Goal: Information Seeking & Learning: Learn about a topic

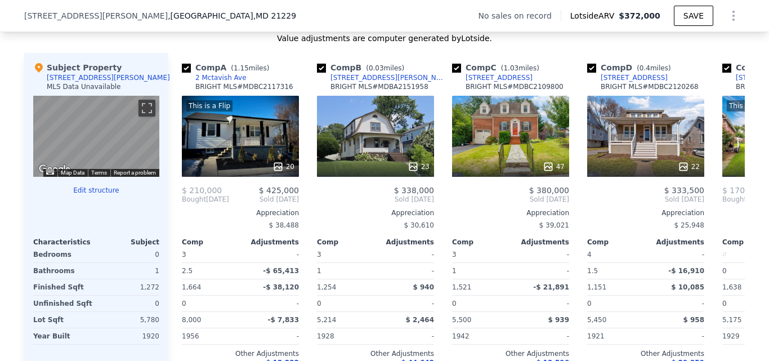
scroll to position [1060, 0]
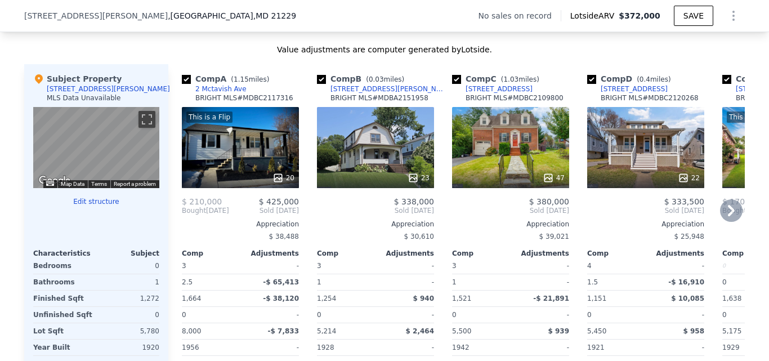
click at [372, 165] on div "23" at bounding box center [375, 147] width 117 height 81
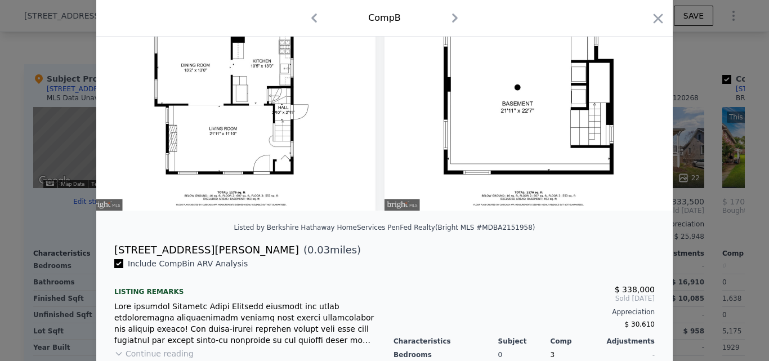
scroll to position [71, 0]
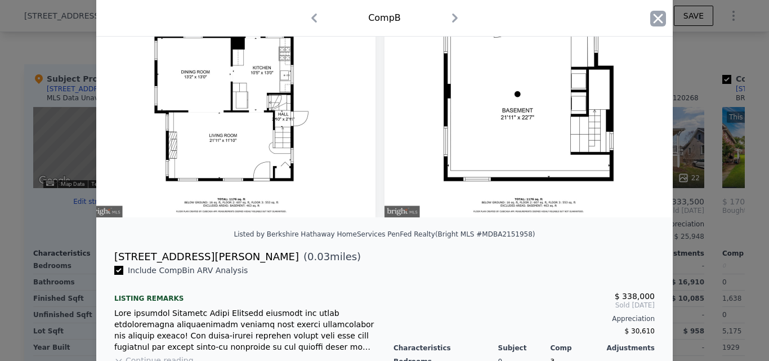
click at [650, 17] on icon "button" at bounding box center [658, 19] width 16 height 16
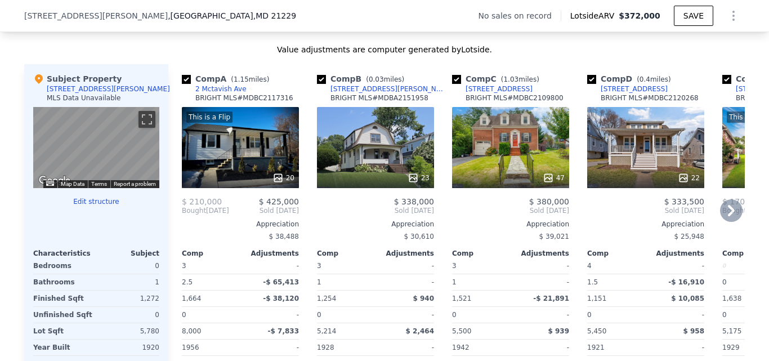
click at [728, 216] on icon at bounding box center [731, 210] width 7 height 11
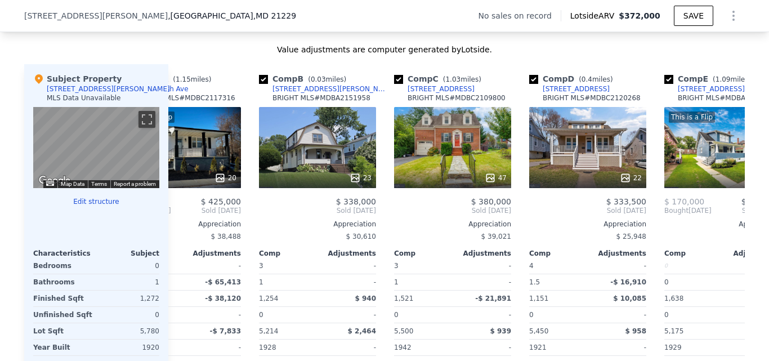
scroll to position [0, 270]
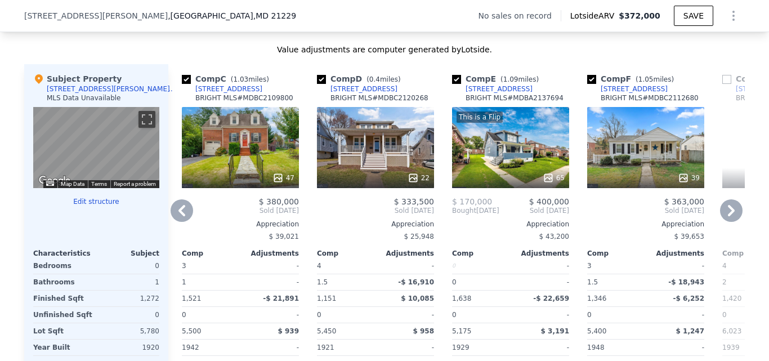
click at [728, 214] on icon at bounding box center [731, 210] width 7 height 11
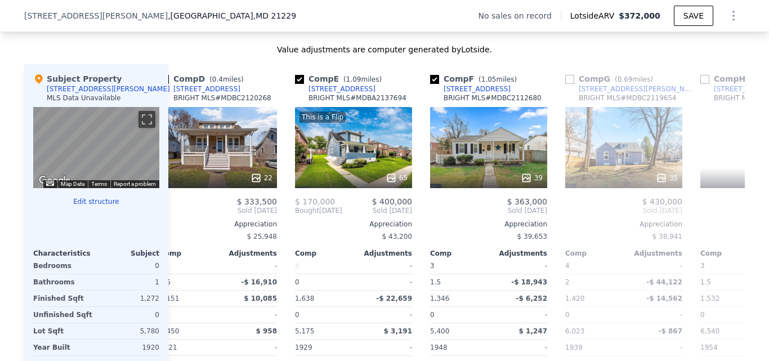
scroll to position [0, 540]
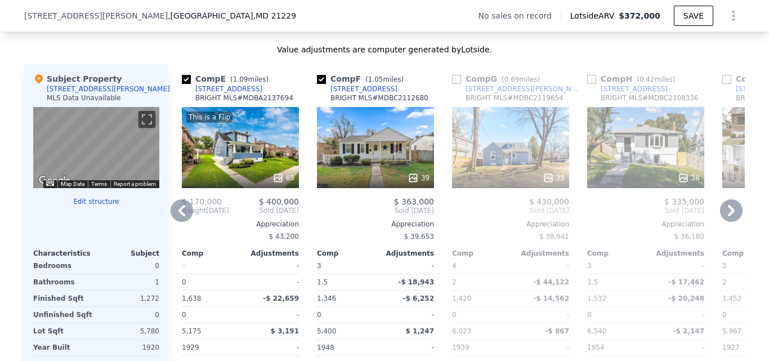
click at [723, 217] on icon at bounding box center [731, 210] width 23 height 23
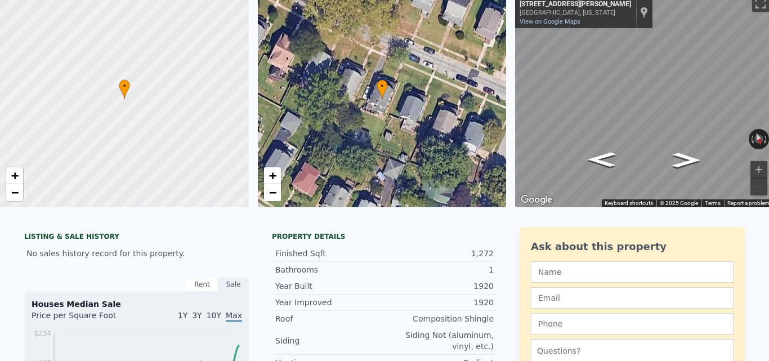
scroll to position [0, 0]
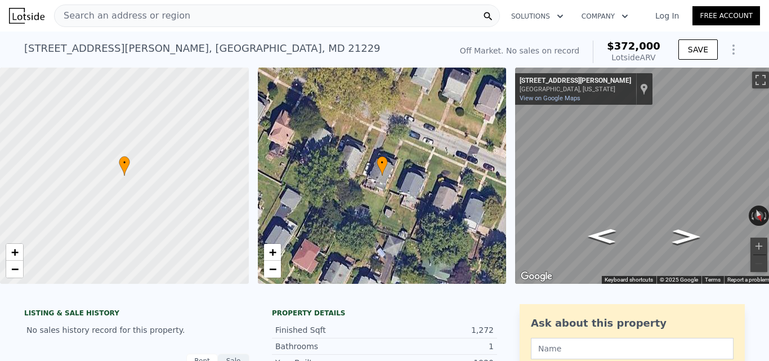
click at [226, 6] on div "Search an address or region" at bounding box center [277, 16] width 446 height 23
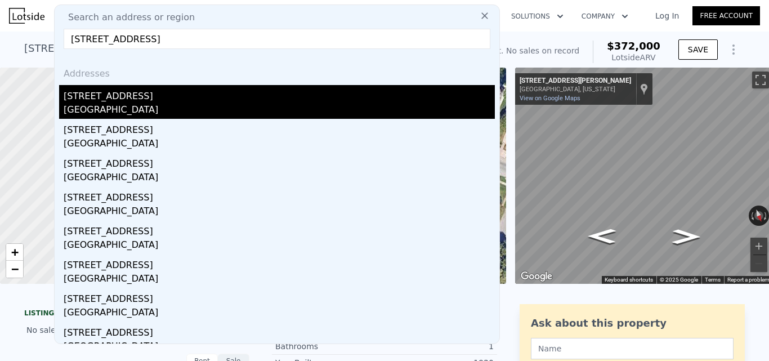
type input "[STREET_ADDRESS]"
click at [142, 104] on div "[GEOGRAPHIC_DATA]" at bounding box center [279, 111] width 431 height 16
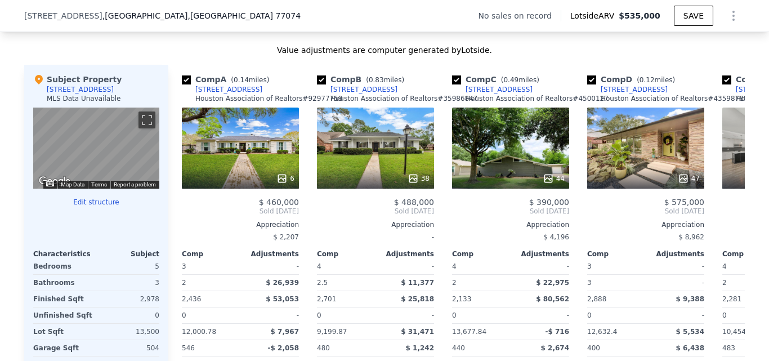
scroll to position [1065, 0]
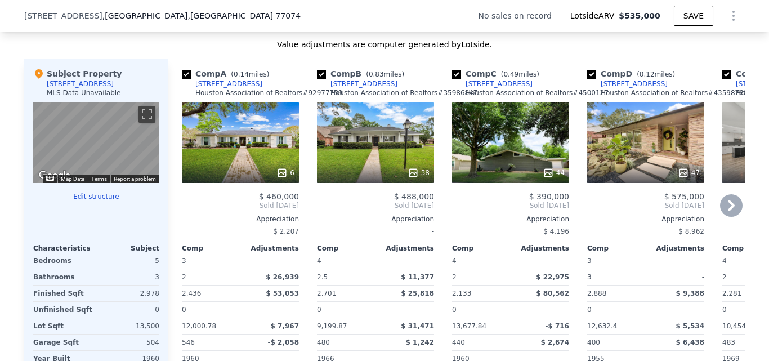
click at [221, 161] on div "6" at bounding box center [240, 142] width 117 height 81
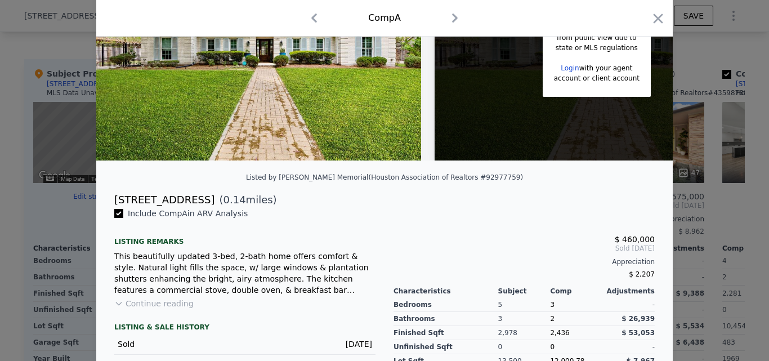
scroll to position [253, 0]
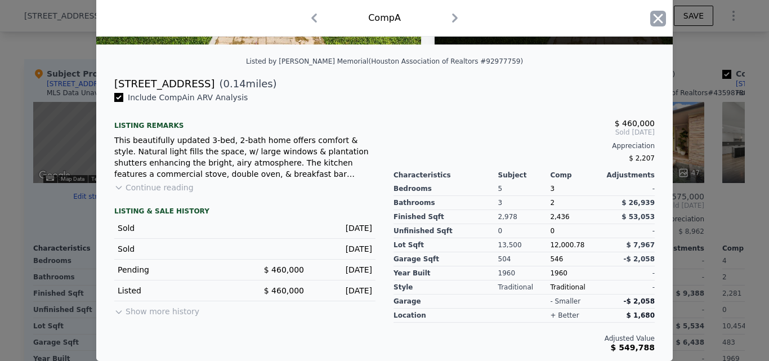
click at [653, 15] on icon "button" at bounding box center [658, 19] width 10 height 10
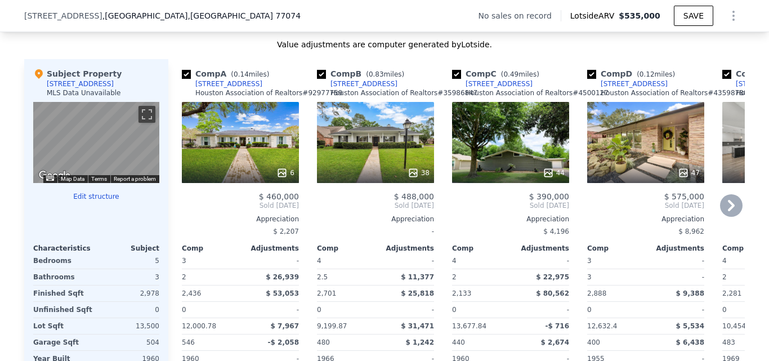
click at [522, 175] on div at bounding box center [510, 173] width 117 height 20
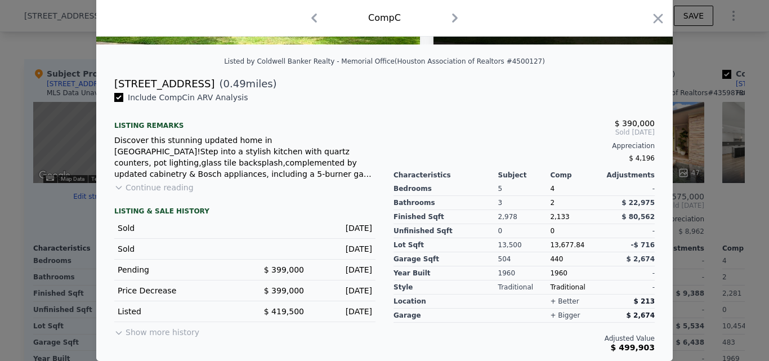
scroll to position [253, 0]
click at [644, 19] on div "Comp C" at bounding box center [384, 18] width 558 height 18
click at [650, 17] on icon "button" at bounding box center [658, 19] width 16 height 16
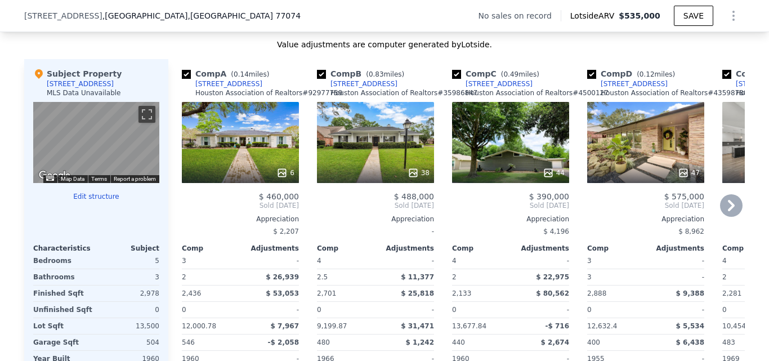
click at [613, 159] on div "47" at bounding box center [645, 142] width 117 height 81
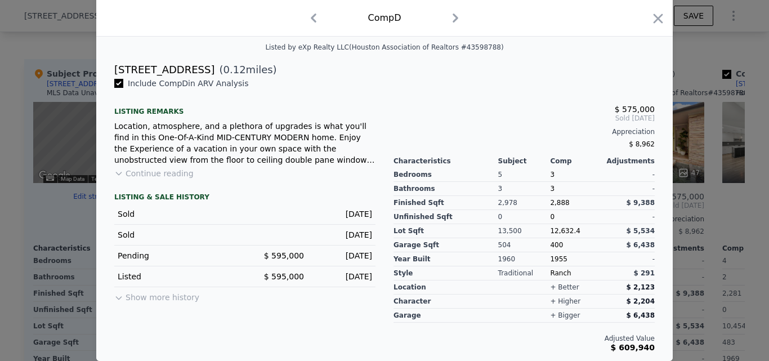
scroll to position [262, 0]
click at [656, 20] on icon "button" at bounding box center [658, 19] width 16 height 16
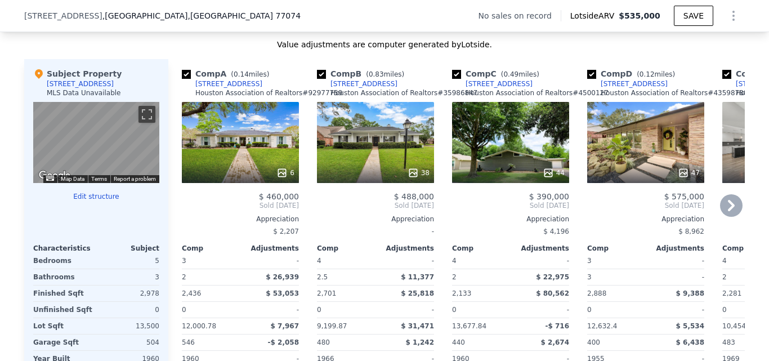
click at [733, 215] on icon at bounding box center [731, 205] width 23 height 23
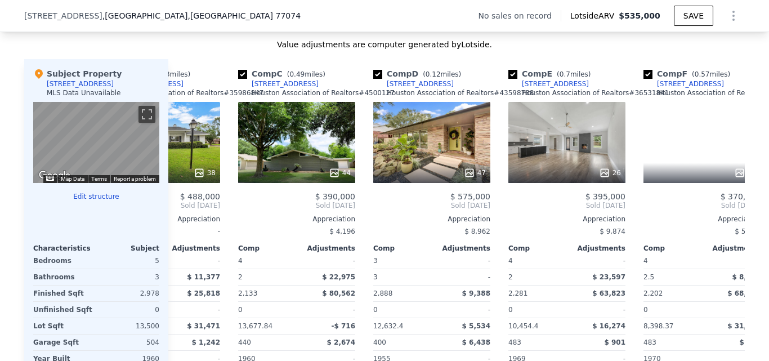
scroll to position [0, 270]
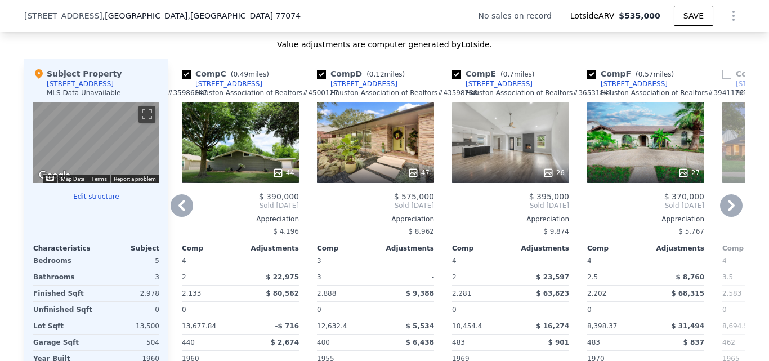
click at [733, 215] on icon at bounding box center [731, 205] width 23 height 23
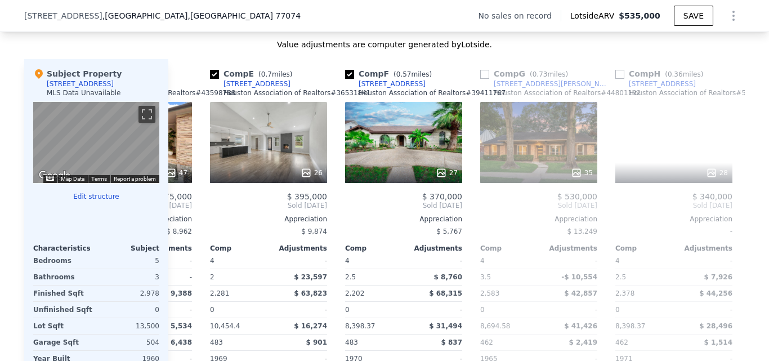
scroll to position [0, 540]
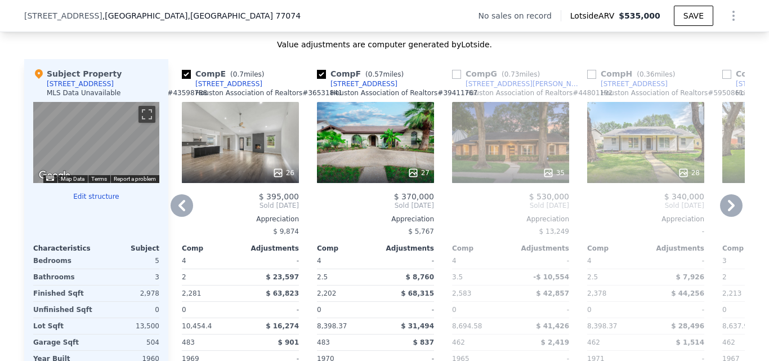
click at [362, 201] on div "$ 370,000" at bounding box center [375, 196] width 117 height 9
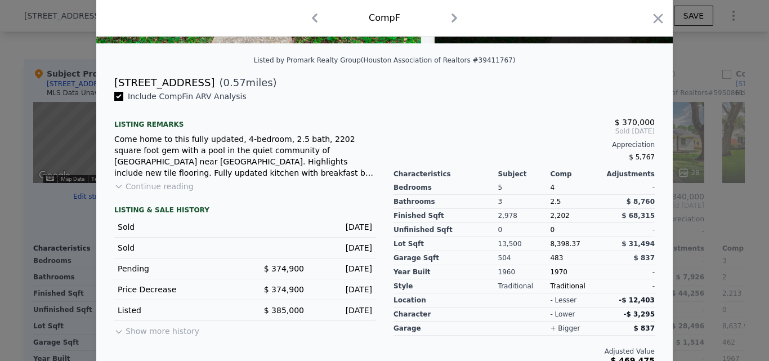
scroll to position [246, 0]
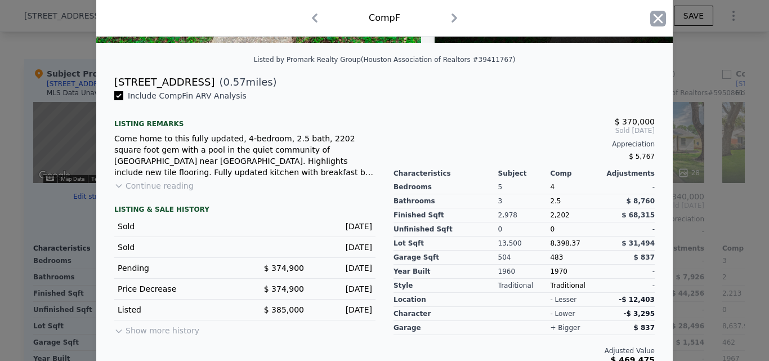
click at [660, 19] on icon "button" at bounding box center [658, 19] width 16 height 16
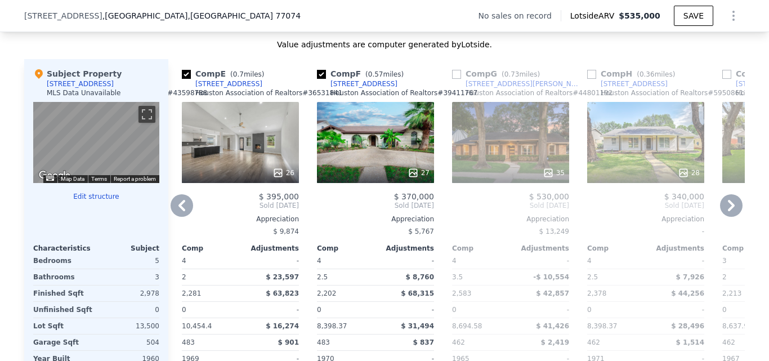
click at [730, 211] on icon at bounding box center [731, 205] width 23 height 23
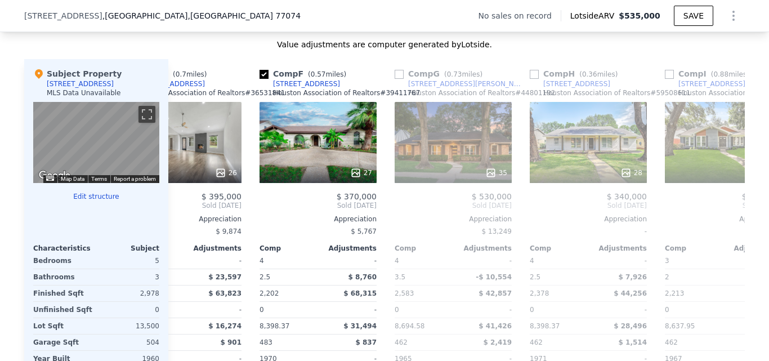
scroll to position [0, 810]
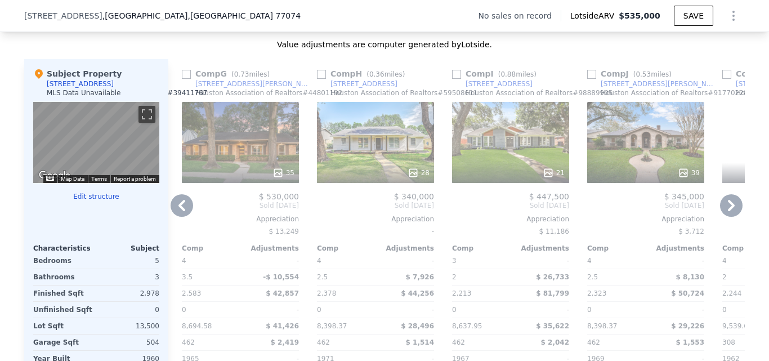
click at [730, 211] on icon at bounding box center [731, 205] width 23 height 23
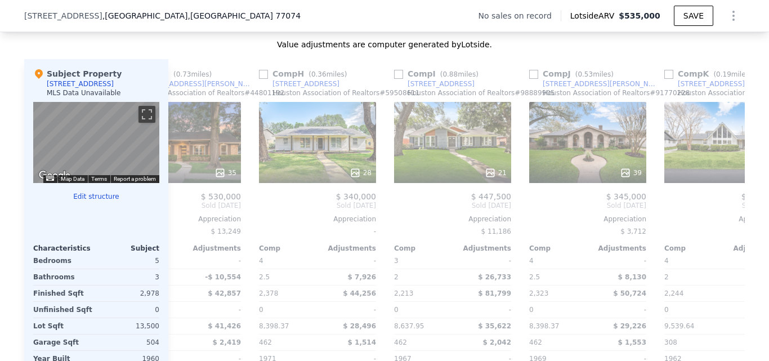
scroll to position [0, 1071]
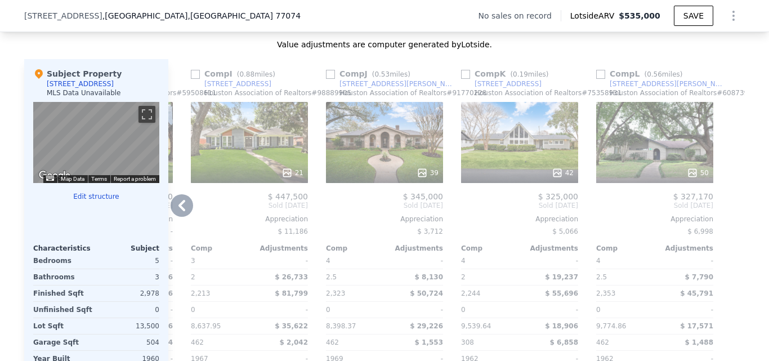
click at [526, 166] on div "42" at bounding box center [519, 142] width 117 height 81
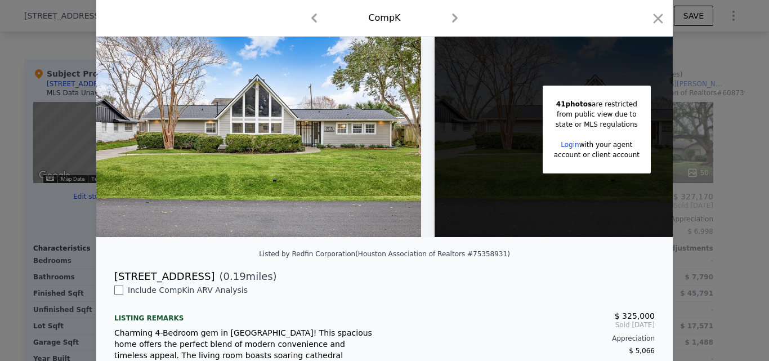
scroll to position [6, 0]
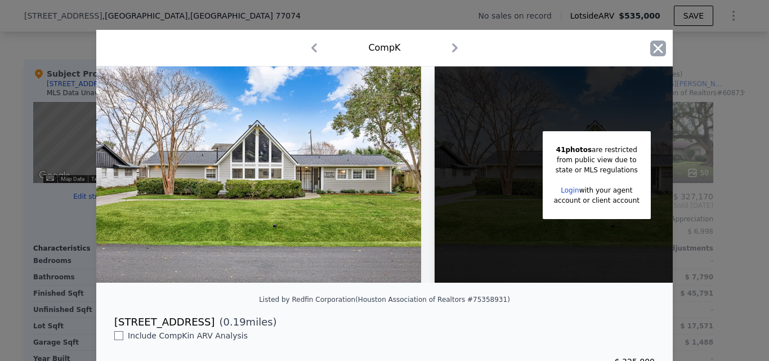
click at [653, 51] on icon "button" at bounding box center [658, 49] width 16 height 16
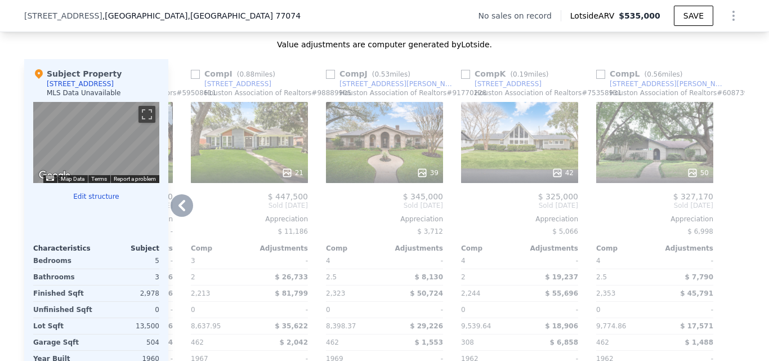
click at [173, 212] on icon at bounding box center [181, 205] width 23 height 23
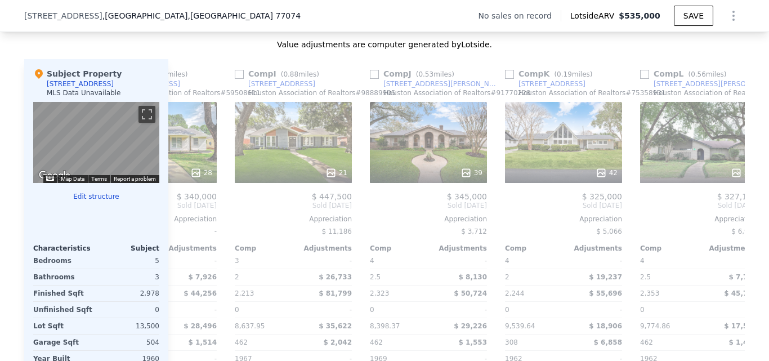
click at [173, 212] on div "Comp H ( 0.36 miles) [STREET_ADDRESS][PERSON_NAME] Association of Realtors # 59…" at bounding box center [158, 240] width 126 height 362
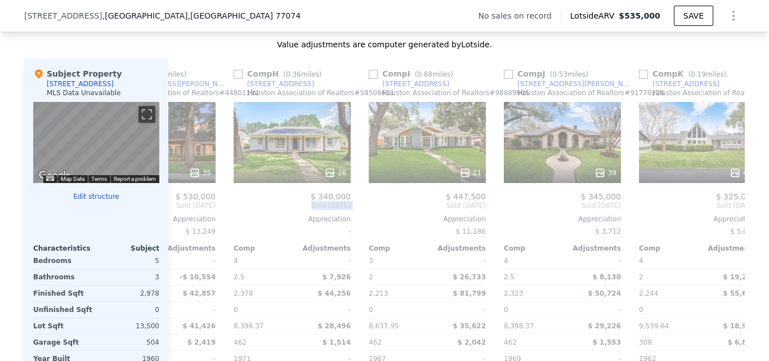
scroll to position [0, 801]
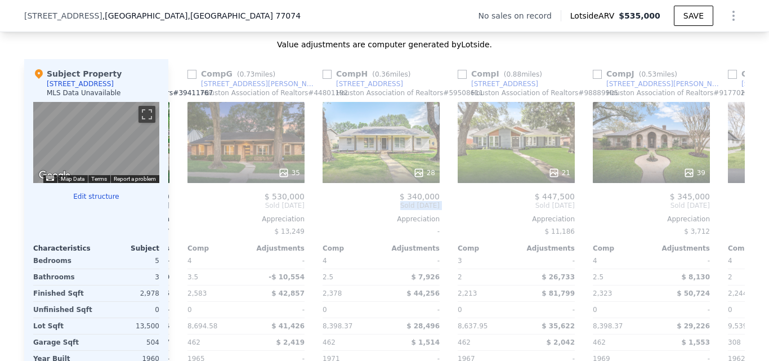
click at [173, 212] on div "Comp A ( 0.14 miles) [STREET_ADDRESS] Association of Realtors # 92977759 6 $ 46…" at bounding box center [456, 240] width 576 height 362
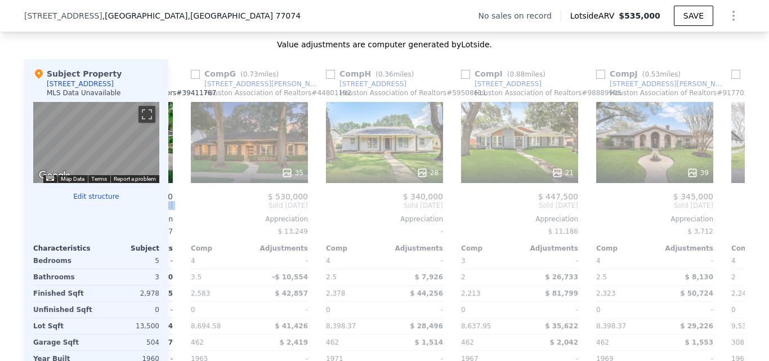
click at [173, 212] on div "Comp A ( 0.14 miles) [STREET_ADDRESS] Association of Realtors # 92977759 6 $ 46…" at bounding box center [456, 240] width 576 height 362
click at [173, 212] on icon at bounding box center [181, 205] width 23 height 23
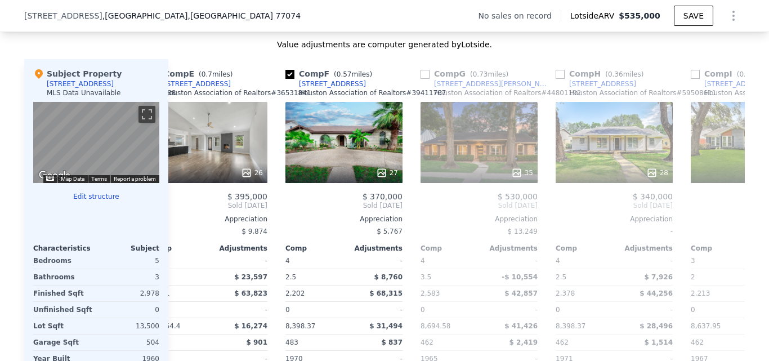
scroll to position [0, 531]
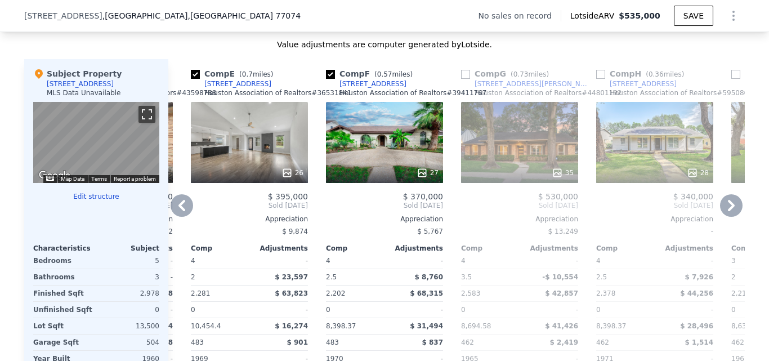
click at [140, 123] on button "Toggle fullscreen view" at bounding box center [146, 114] width 17 height 17
click at [361, 137] on div "27" at bounding box center [384, 142] width 117 height 81
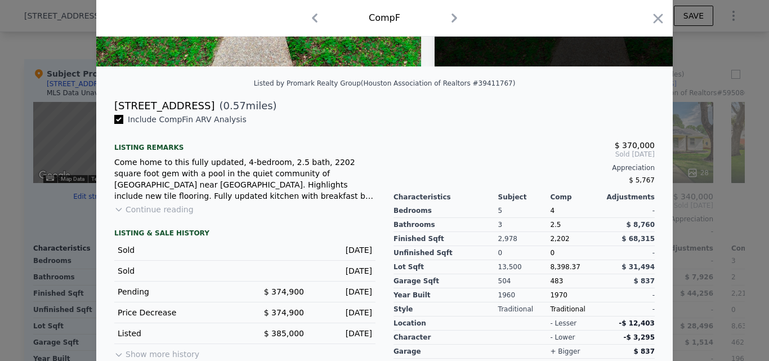
scroll to position [224, 0]
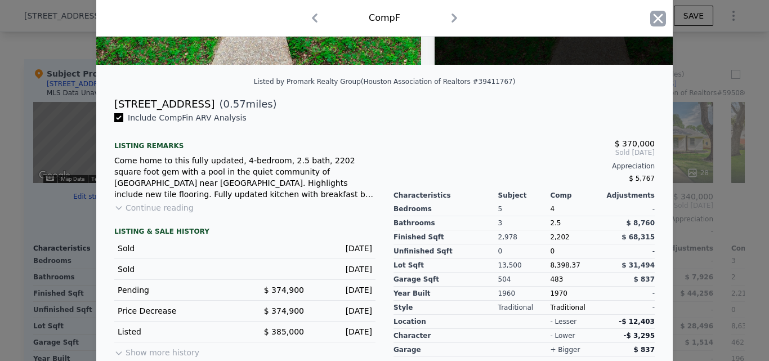
click at [652, 16] on icon "button" at bounding box center [658, 19] width 16 height 16
